Goal: Transaction & Acquisition: Purchase product/service

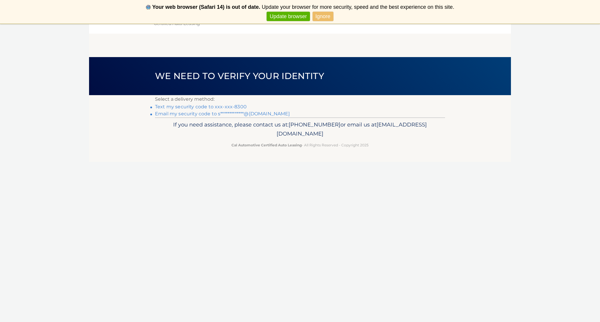
click at [171, 109] on link "Text my security code to xxx-xxx-8300" at bounding box center [201, 107] width 92 height 6
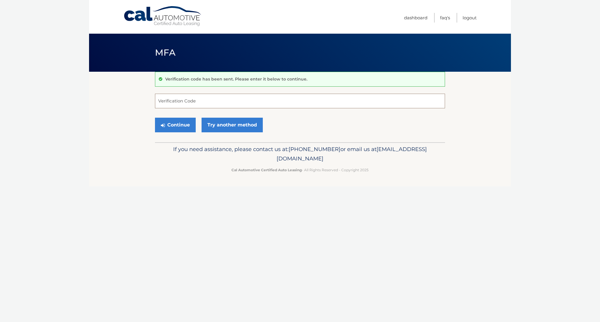
click at [189, 101] on input "Verification Code" at bounding box center [300, 101] width 290 height 15
type input "317786"
click at [175, 125] on button "Continue" at bounding box center [175, 125] width 41 height 15
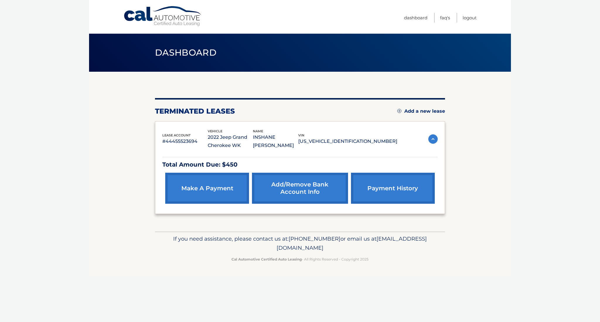
click at [193, 188] on link "make a payment" at bounding box center [207, 188] width 84 height 31
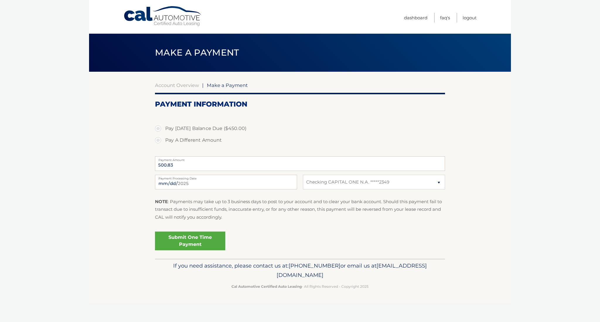
select select "NjAwZjgxYmEtMmUxZi00MTZiLWEwYmMtM2Y3MGNmYjljNjQ5"
click at [188, 240] on link "Submit One Time Payment" at bounding box center [190, 241] width 70 height 19
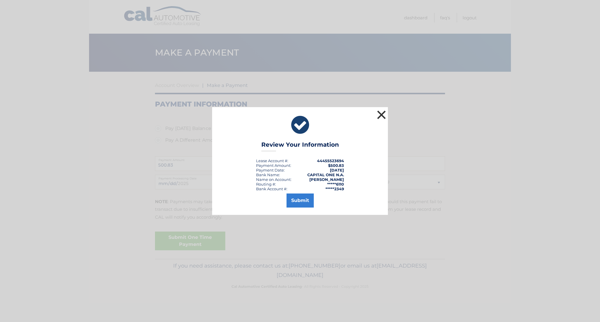
click at [381, 116] on button "×" at bounding box center [382, 115] width 12 height 12
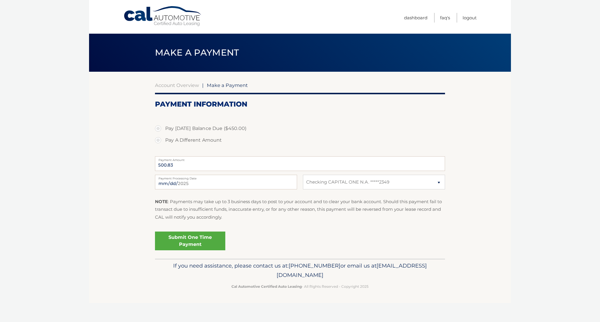
click at [159, 128] on label "Pay Today's Balance Due ($450.00)" at bounding box center [300, 129] width 290 height 12
click at [159, 128] on input "Pay Today's Balance Due ($450.00)" at bounding box center [160, 127] width 6 height 9
radio input "true"
type input "450.00"
click at [181, 243] on link "Submit One Time Payment" at bounding box center [190, 241] width 70 height 19
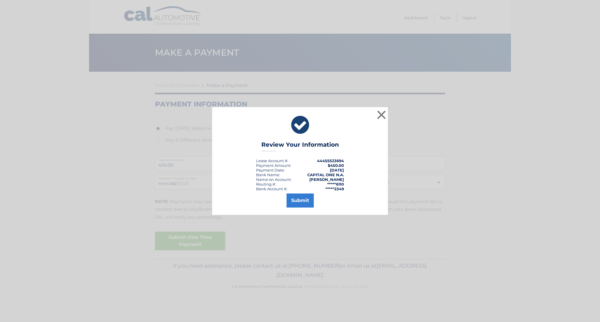
click at [301, 199] on button "Submit" at bounding box center [300, 201] width 27 height 14
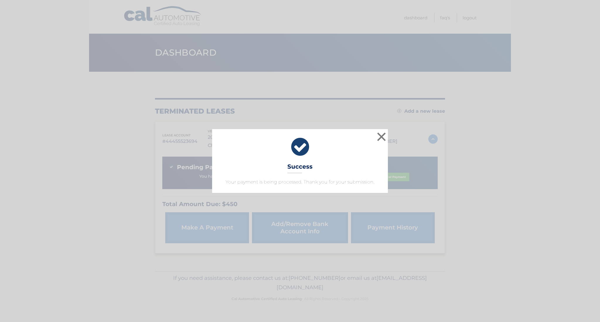
click at [385, 137] on button "×" at bounding box center [382, 137] width 12 height 12
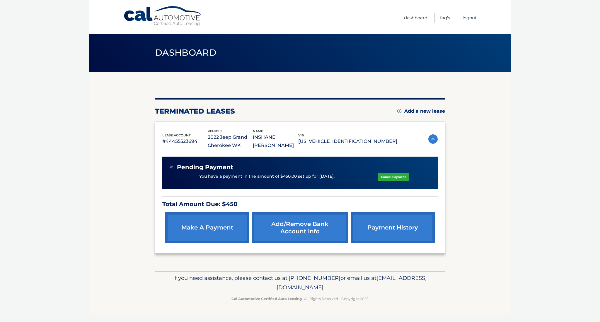
click at [472, 16] on link "Logout" at bounding box center [470, 18] width 14 height 10
